Goal: Understand process/instructions: Learn how to perform a task or action

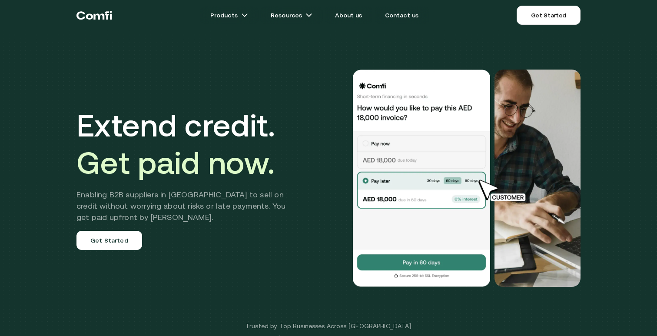
click at [543, 30] on nav "Products Resources About us Contact us Get Started Menu Close" at bounding box center [328, 15] width 521 height 30
click at [545, 20] on link "Get Started" at bounding box center [548, 15] width 64 height 19
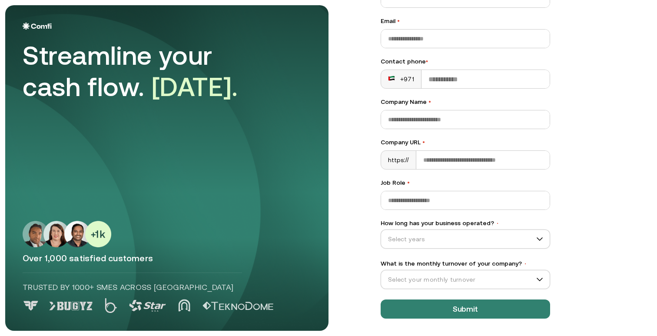
scroll to position [85, 0]
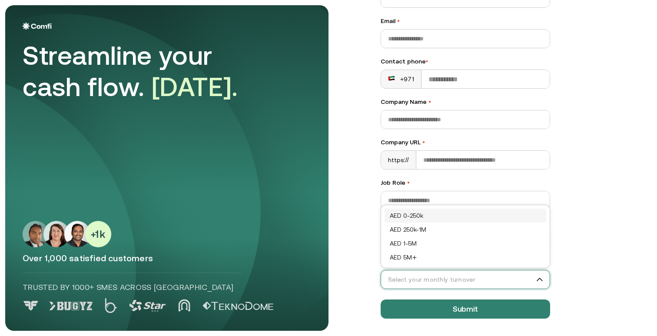
click at [536, 280] on input "What is the monthly turnover of your company? •" at bounding box center [461, 279] width 161 height 13
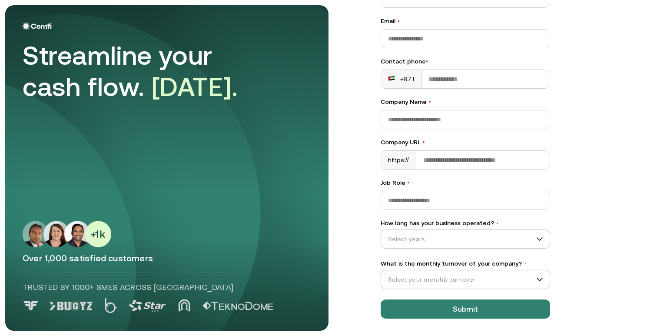
click at [594, 241] on div "Let’s Get Started Full name • Email • Contact phone • +971 Company Name • Compa…" at bounding box center [507, 83] width 288 height 325
click at [611, 82] on div "Let’s Get Started Full name • Email • Contact phone • +971 Company Name • Compa…" at bounding box center [507, 83] width 288 height 325
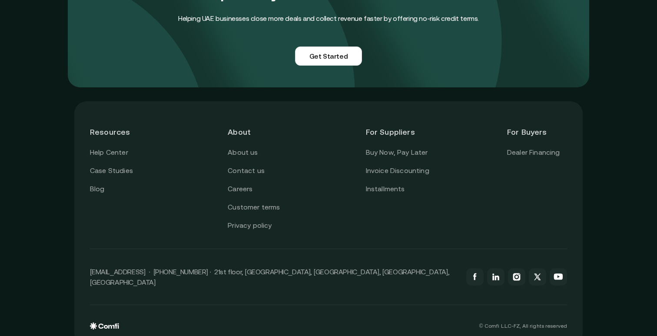
click at [368, 13] on h4 "Helping UAE businesses close more deals and collect revenue faster by offering …" at bounding box center [328, 18] width 300 height 11
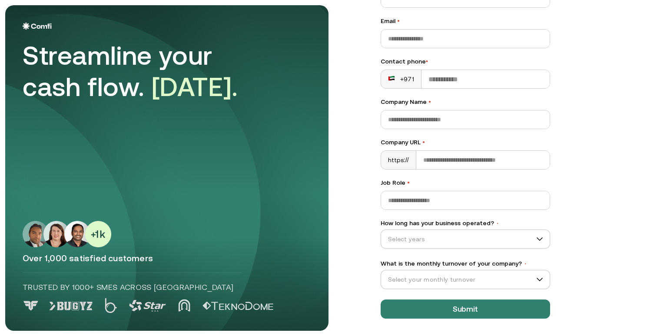
scroll to position [85, 0]
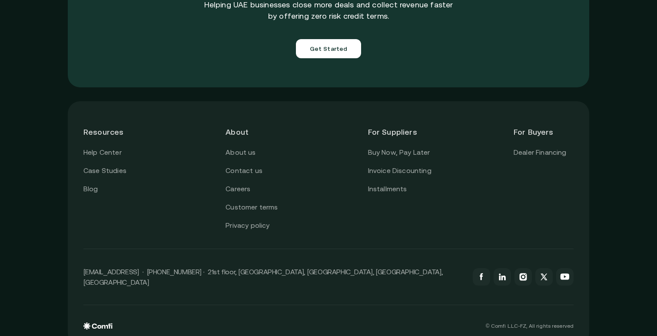
scroll to position [3100, 0]
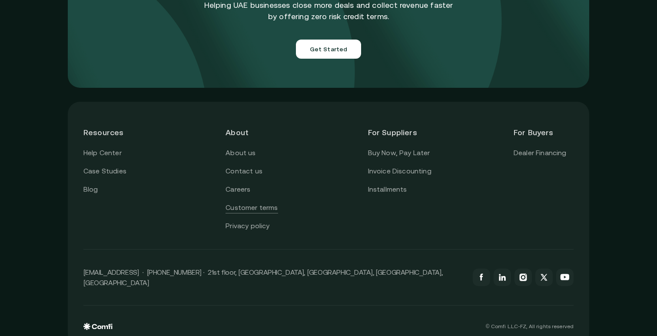
click at [248, 202] on link "Customer terms" at bounding box center [251, 207] width 52 height 11
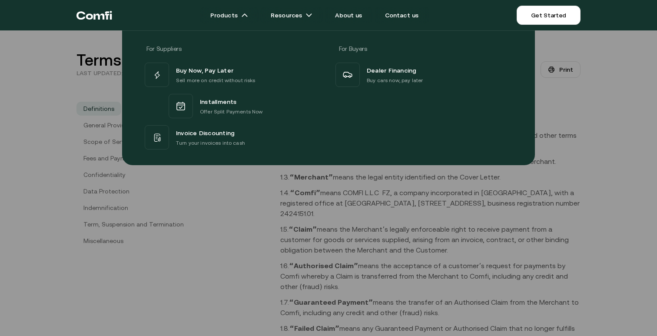
click at [246, 259] on div at bounding box center [328, 198] width 657 height 336
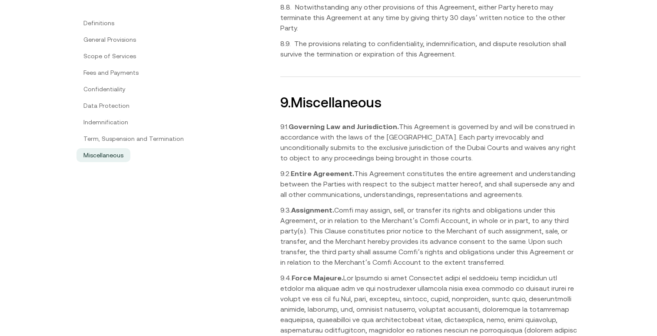
scroll to position [4110, 0]
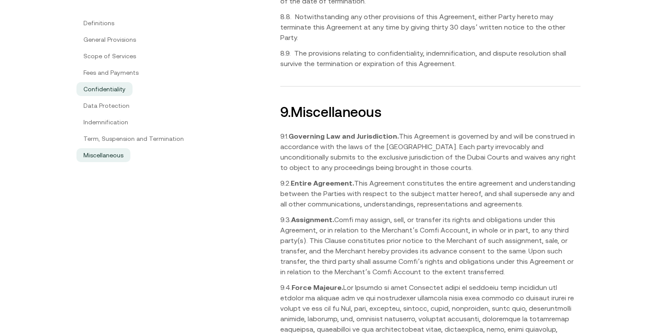
click at [110, 91] on link "Confidentiality" at bounding box center [104, 89] width 56 height 14
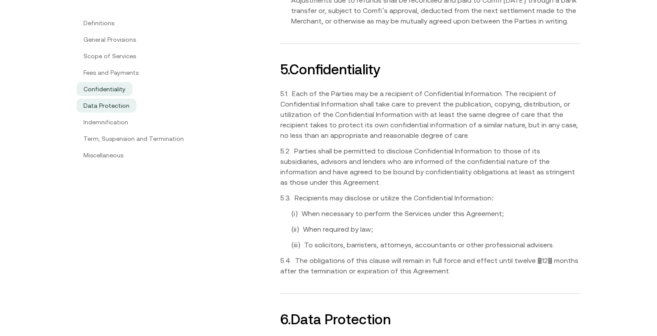
click at [116, 105] on link "Data Protection" at bounding box center [106, 106] width 60 height 14
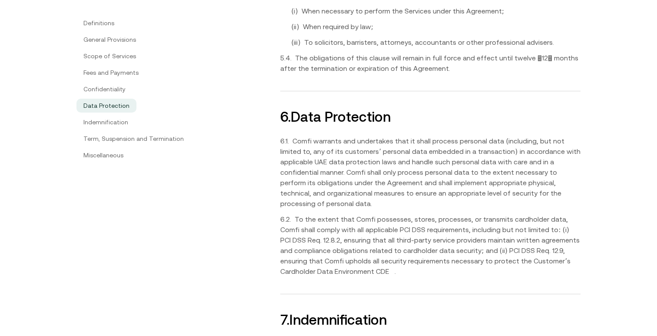
scroll to position [2976, 0]
